Goal: Task Accomplishment & Management: Use online tool/utility

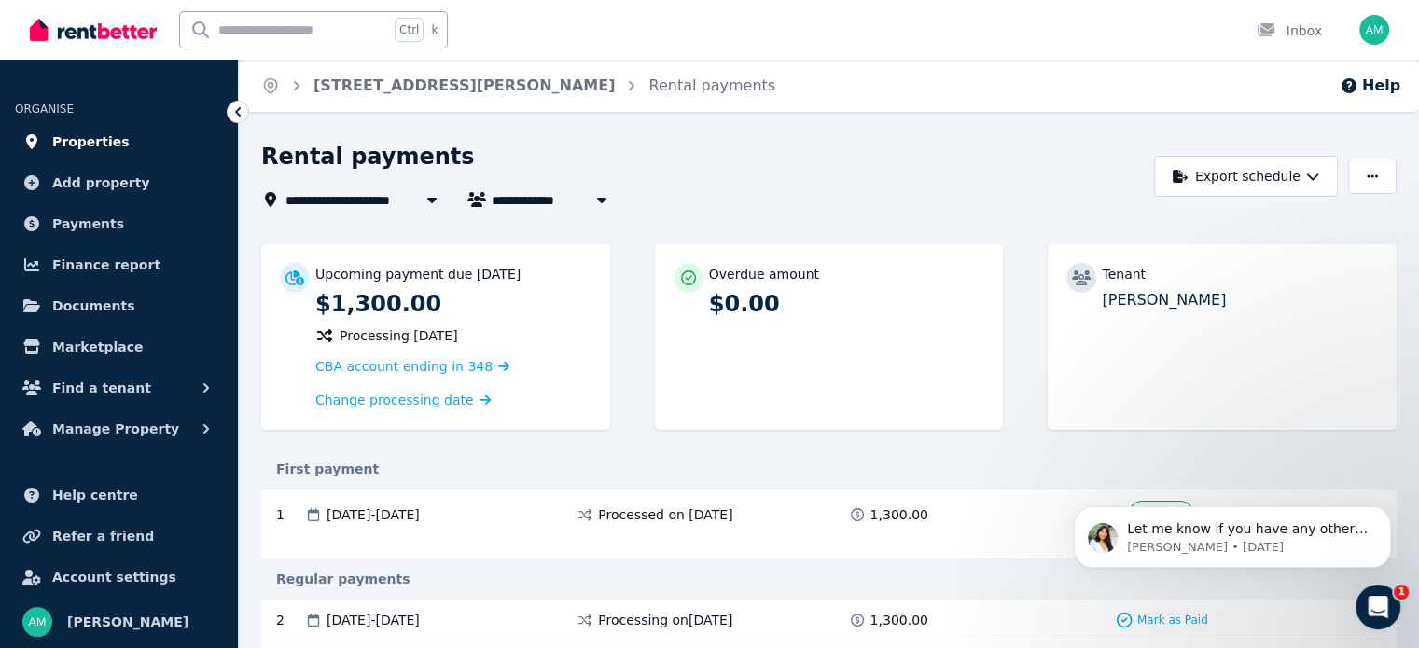
click at [82, 144] on span "Properties" at bounding box center [90, 142] width 77 height 22
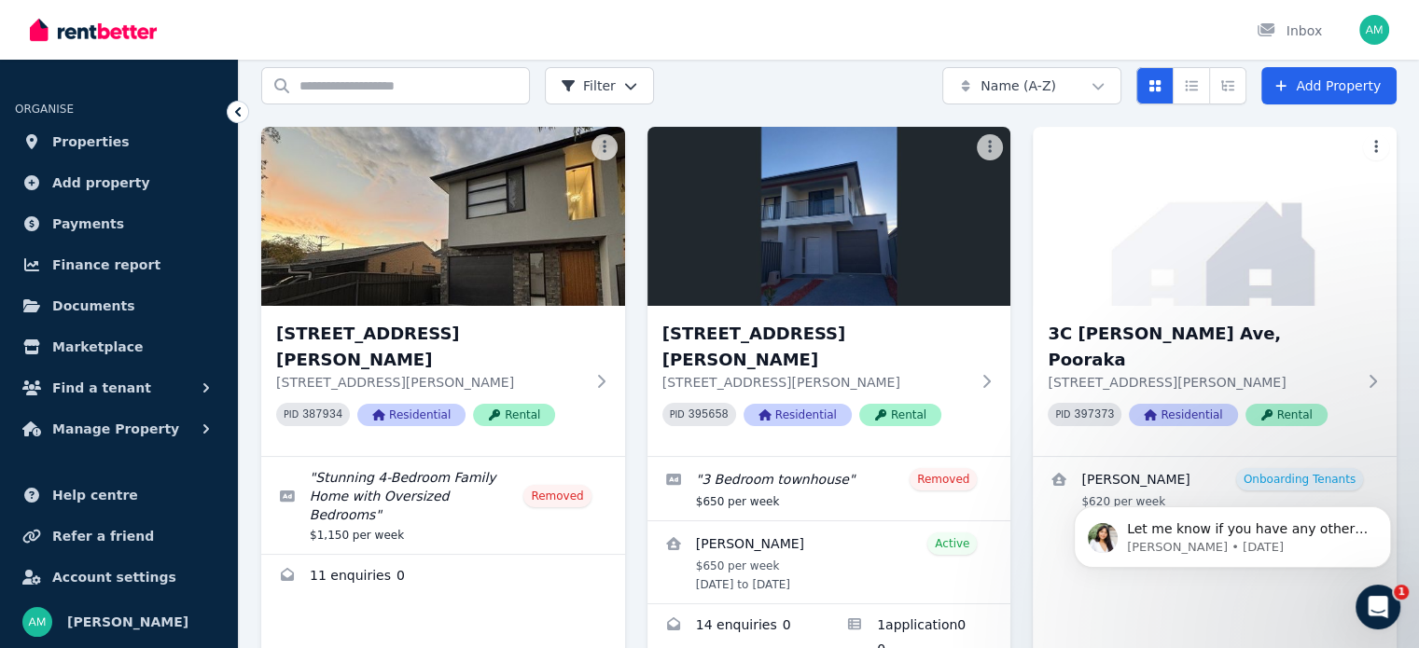
scroll to position [134, 0]
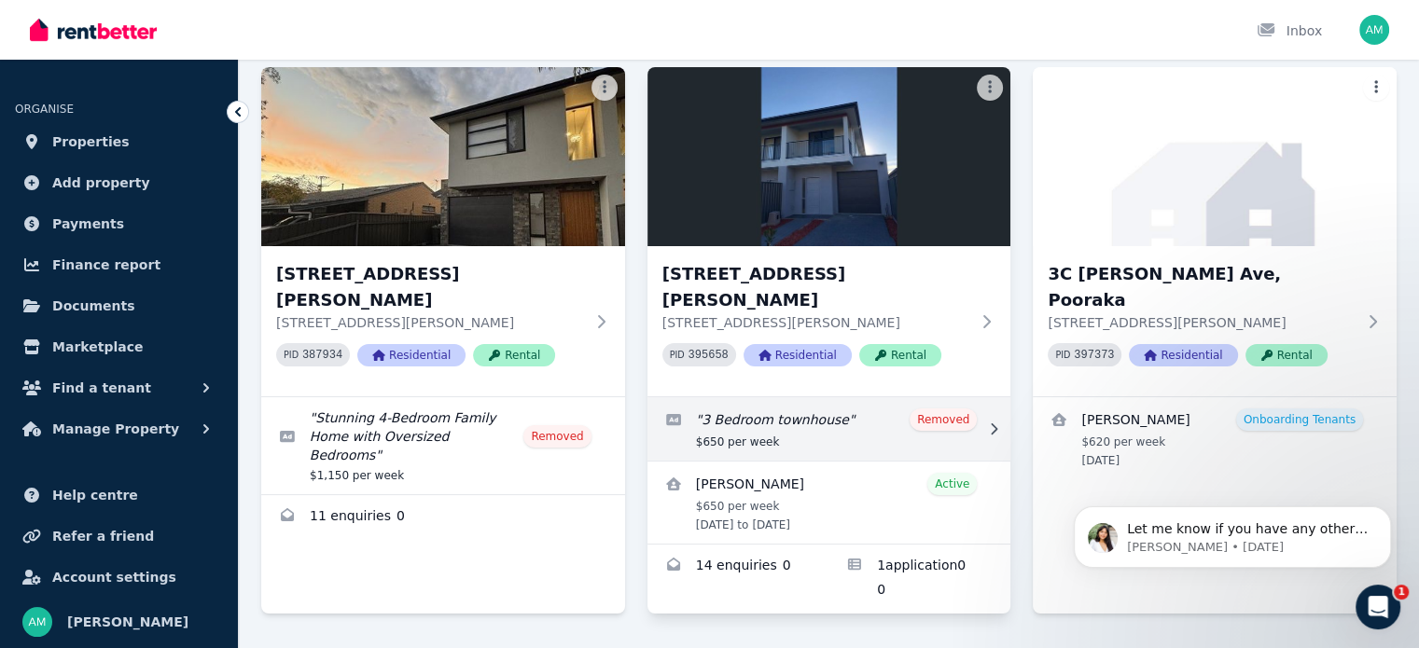
click at [797, 397] on link "Edit listing: 3 Bedroom townhouse" at bounding box center [829, 428] width 364 height 63
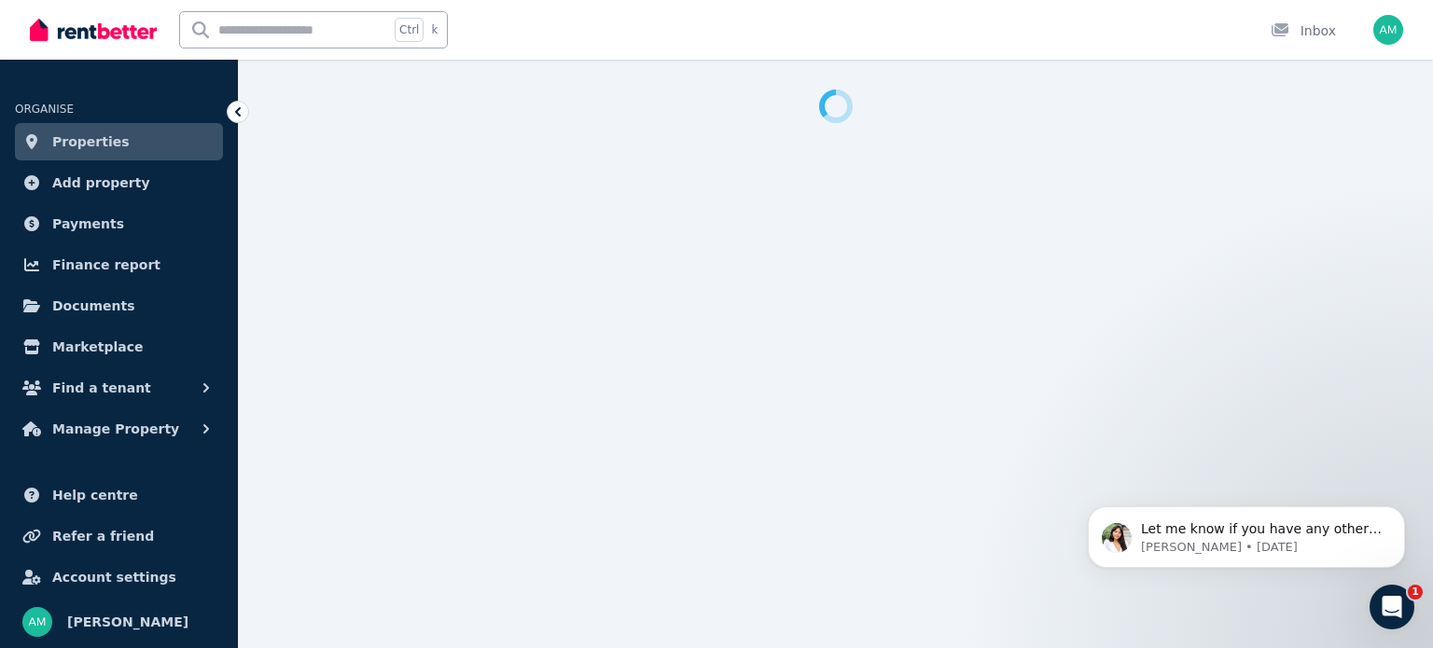
select select "**********"
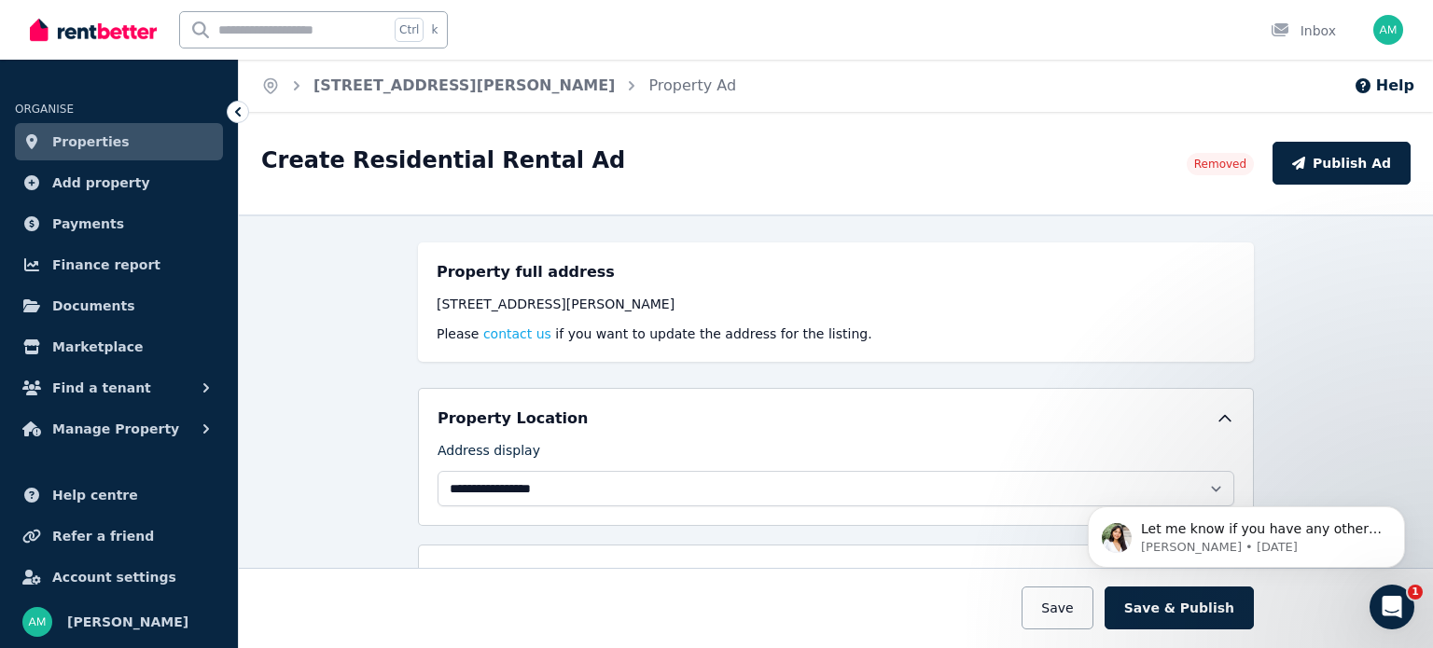
click at [99, 145] on span "Properties" at bounding box center [90, 142] width 77 height 22
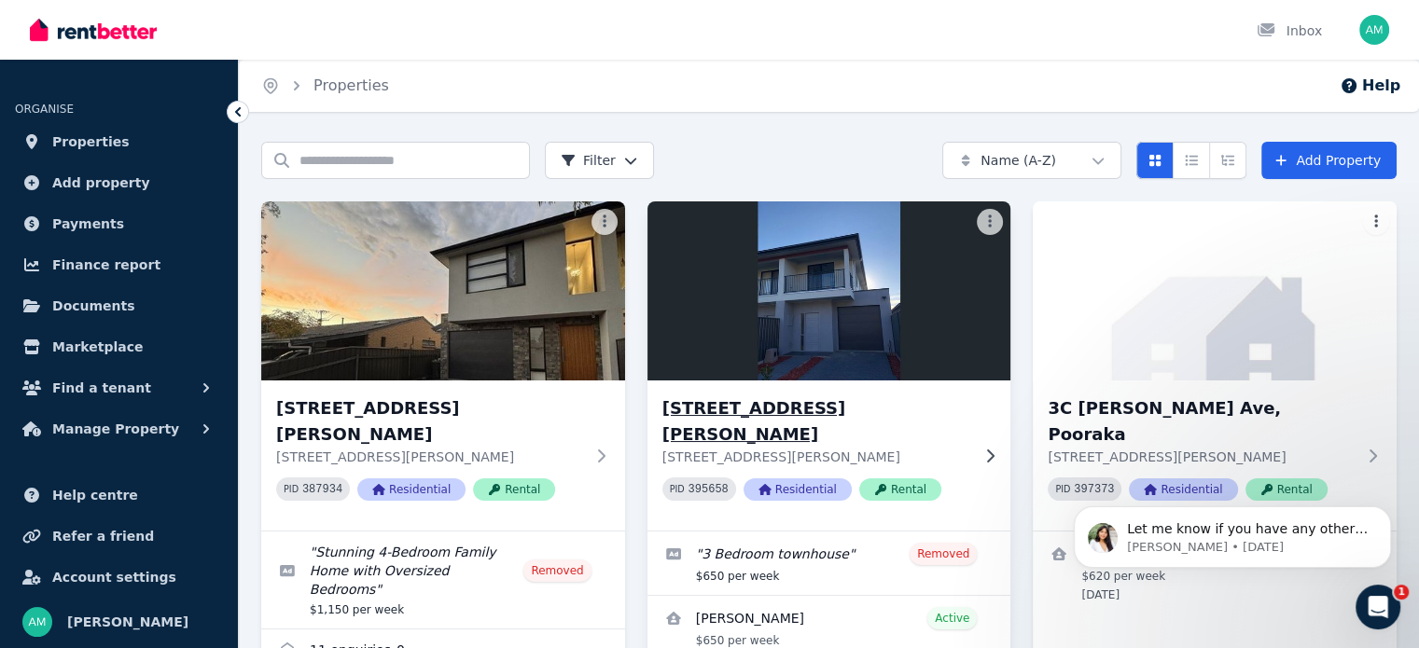
click at [988, 449] on icon at bounding box center [989, 456] width 19 height 15
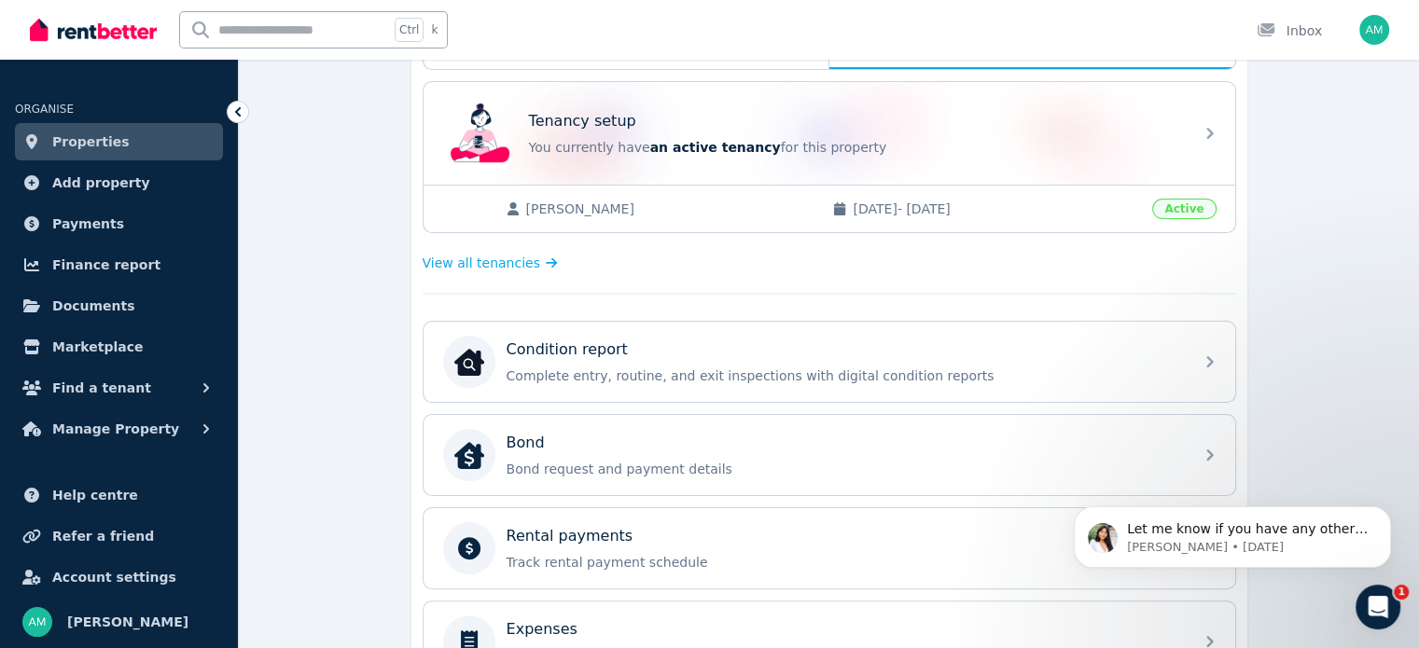
scroll to position [387, 0]
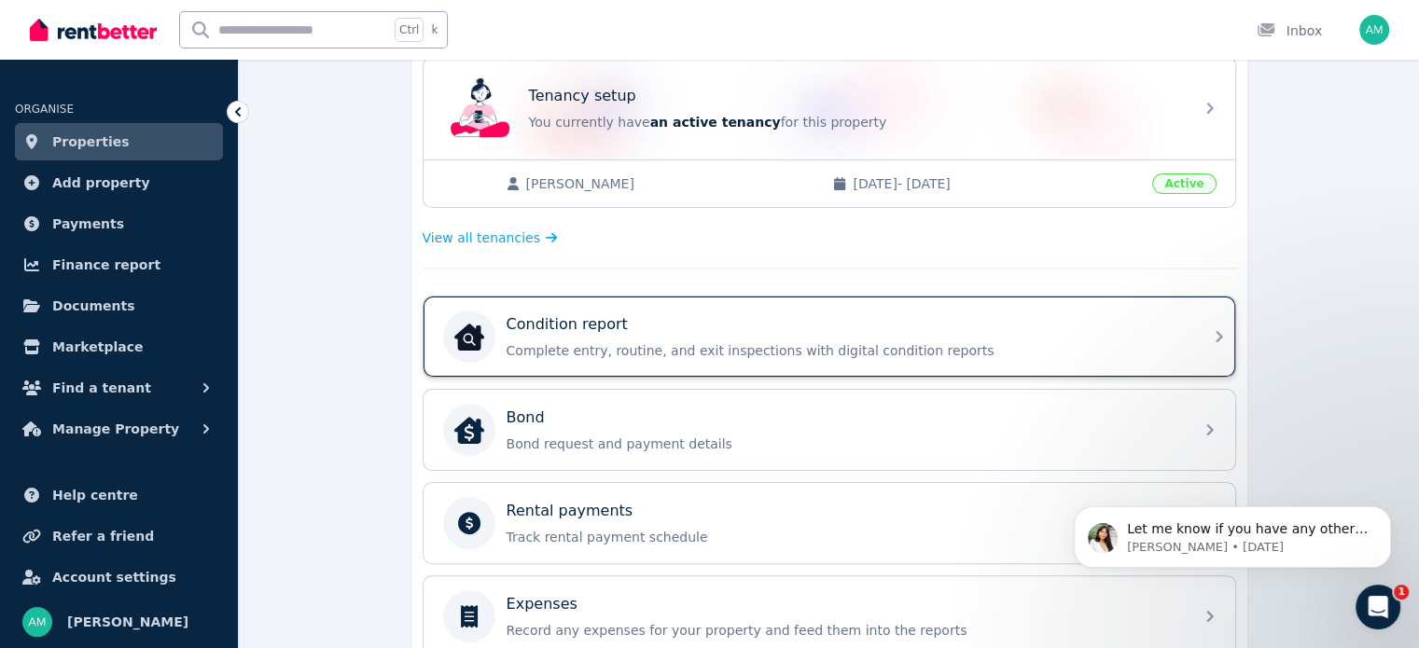
click at [559, 333] on div "Condition report Complete entry, routine, and exit inspections with digital con…" at bounding box center [843, 336] width 675 height 47
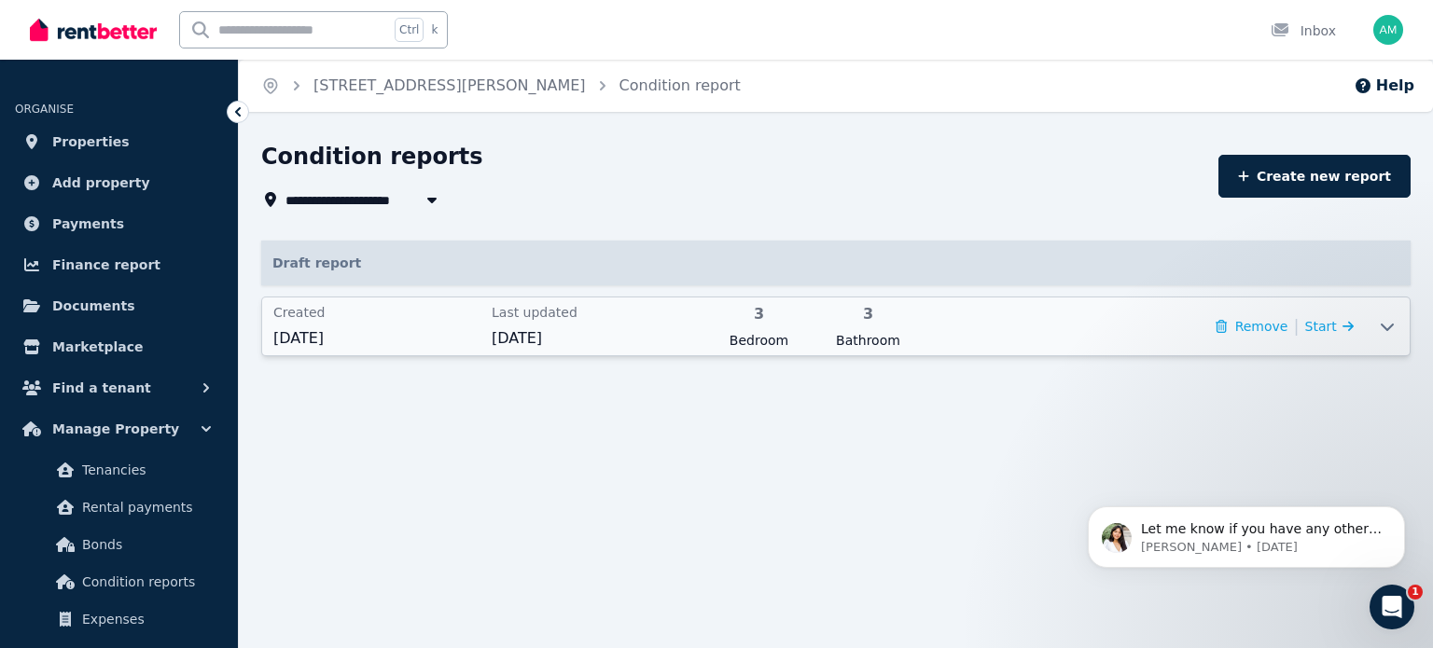
click at [930, 329] on div "Remove | Start" at bounding box center [1140, 326] width 425 height 47
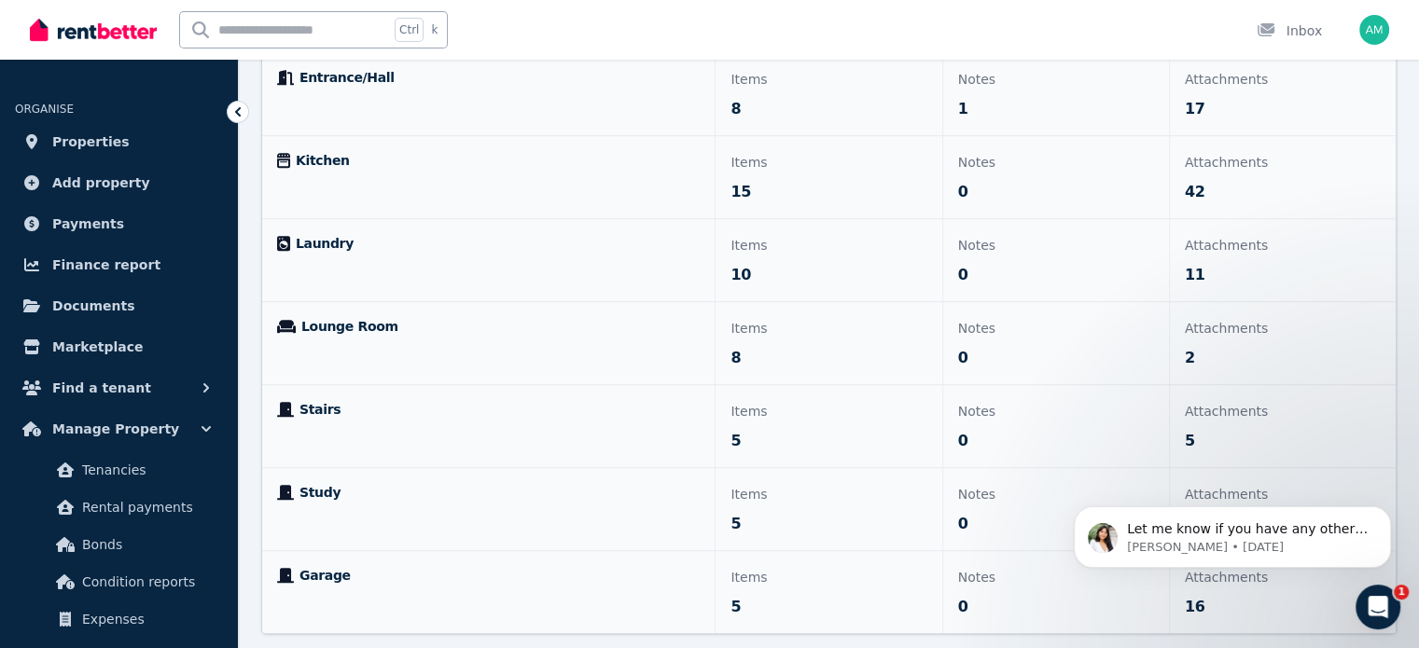
scroll to position [933, 0]
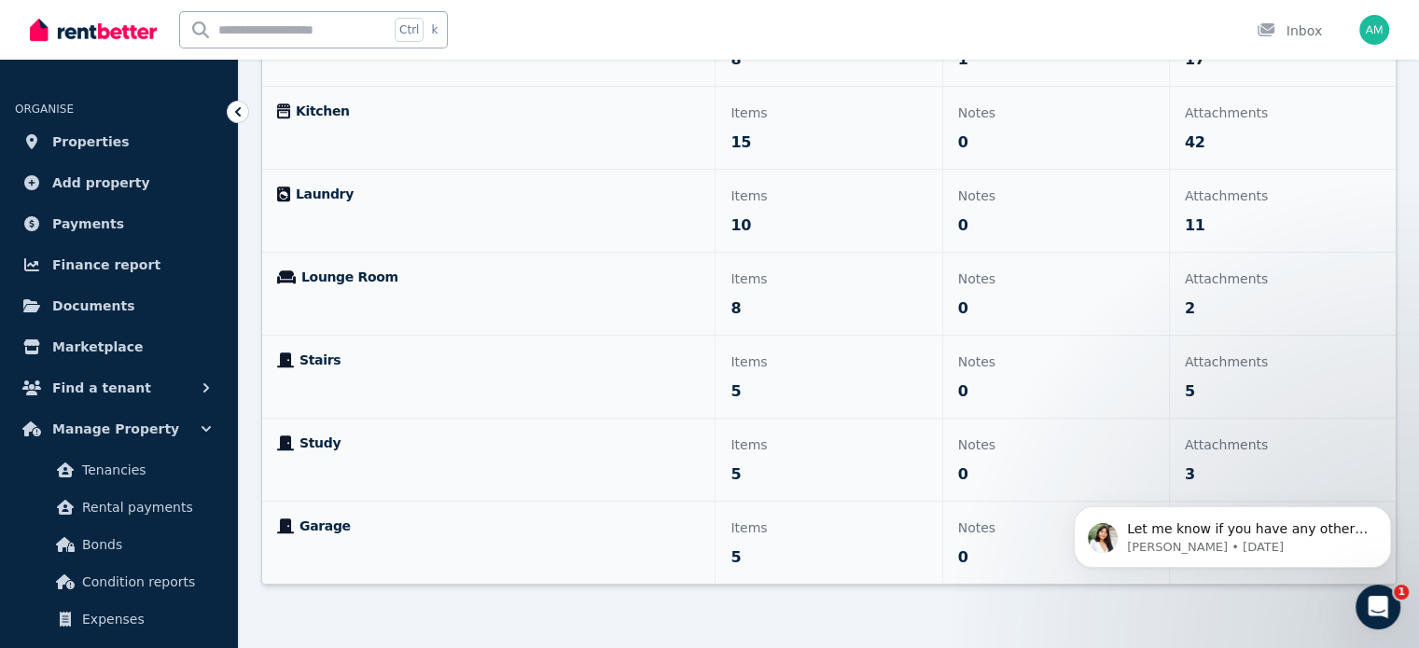
click at [327, 512] on div "Garage" at bounding box center [488, 543] width 452 height 82
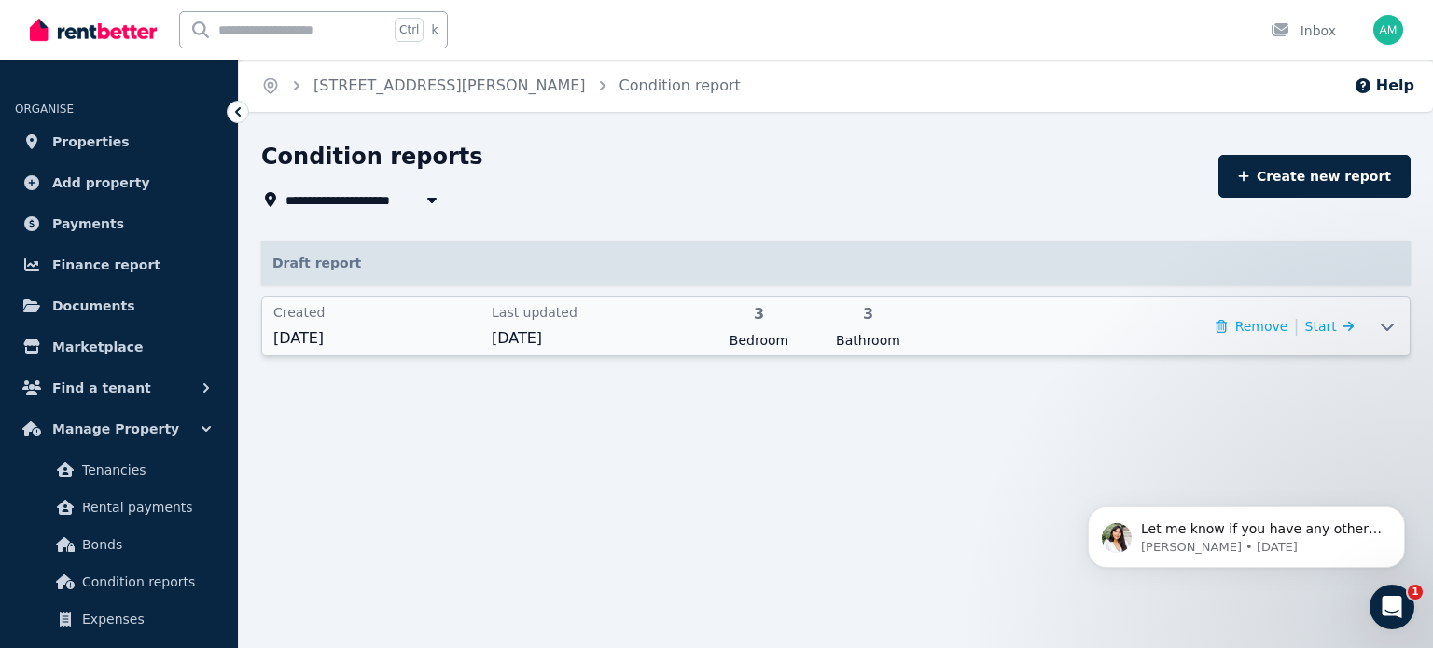
click at [506, 339] on span "[DATE]" at bounding box center [595, 338] width 207 height 22
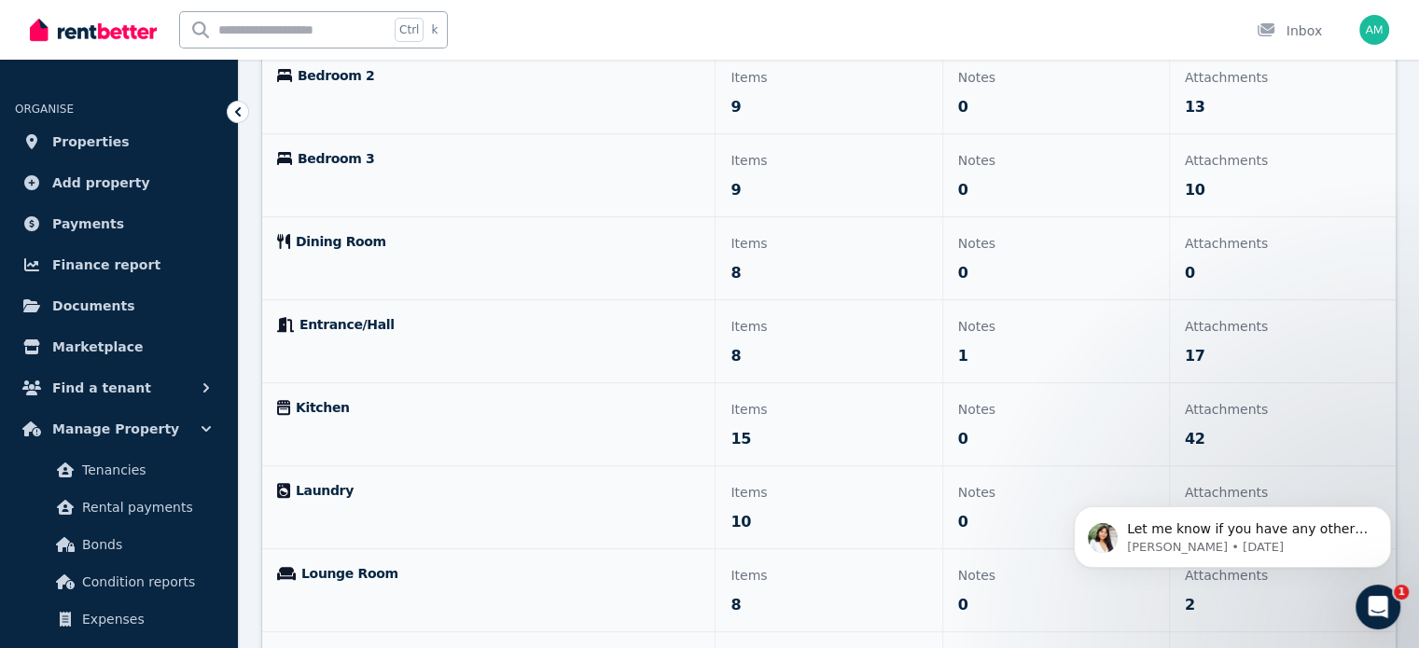
scroll to position [933, 0]
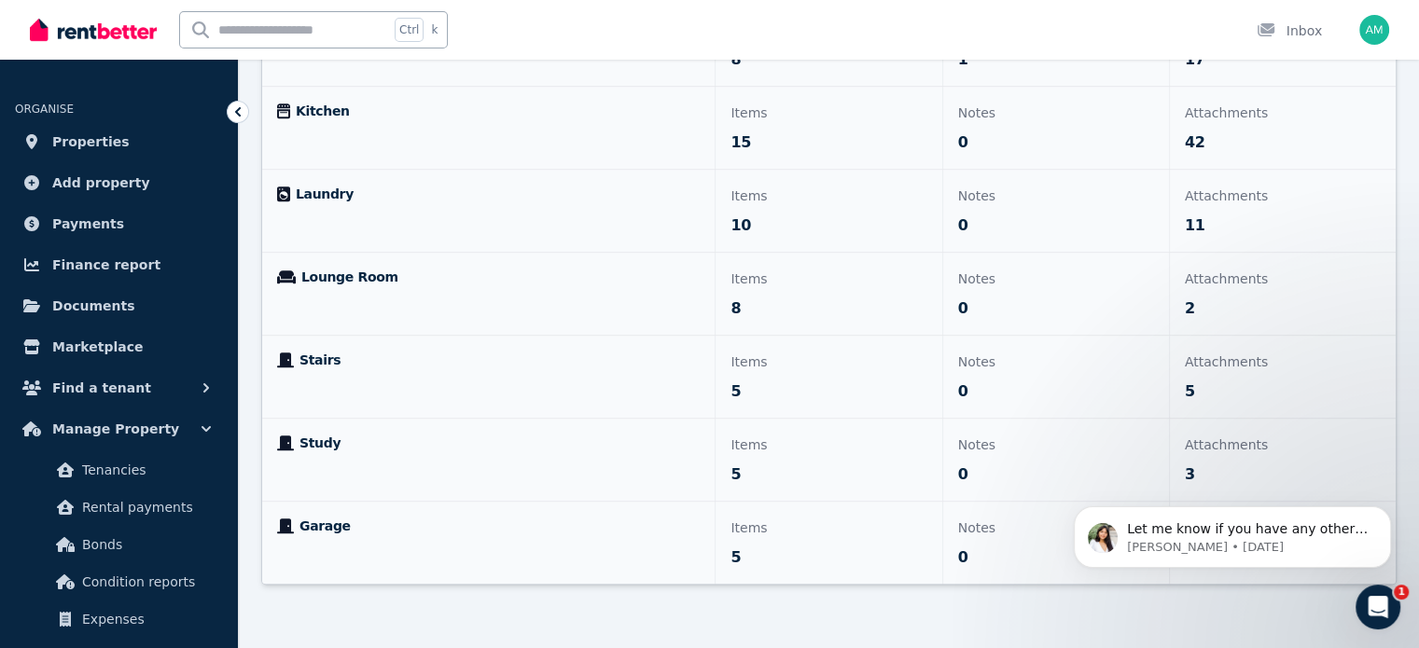
click at [310, 521] on span "Garage" at bounding box center [324, 526] width 51 height 19
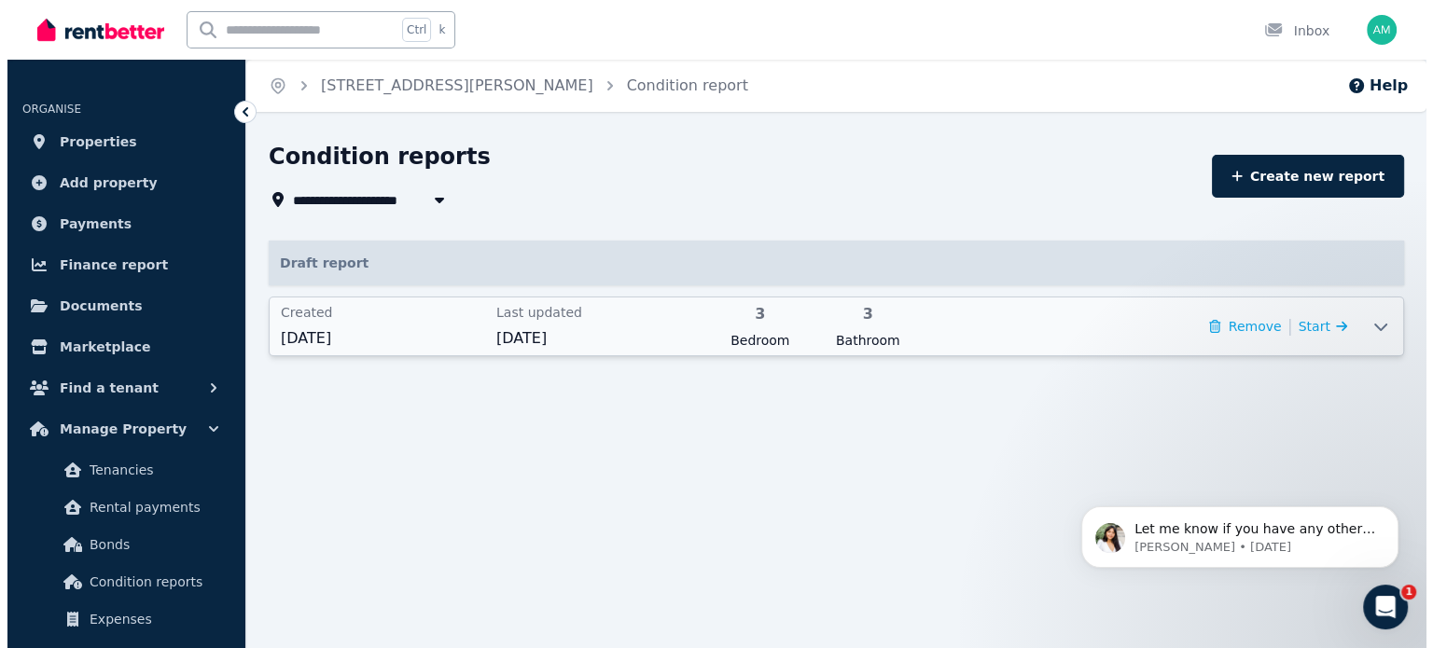
scroll to position [0, 0]
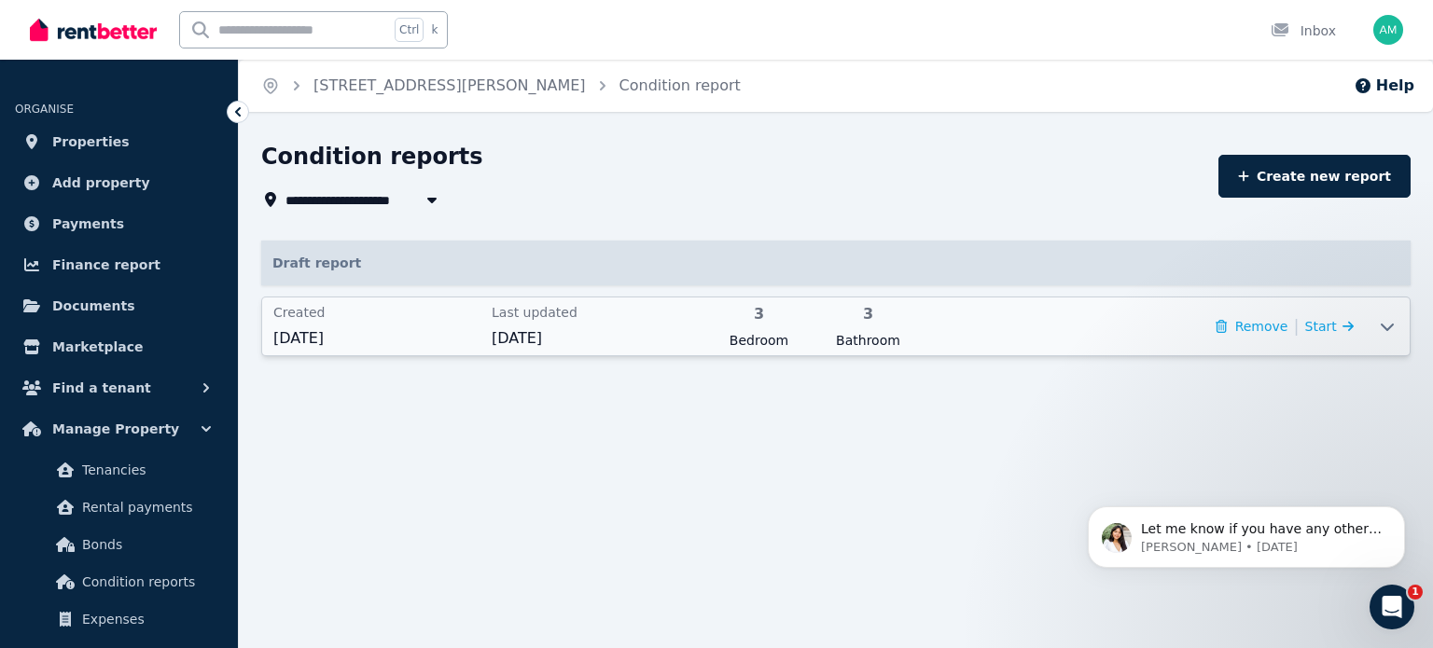
click at [398, 268] on p "Draft report" at bounding box center [835, 263] width 1149 height 45
